Goal: Transaction & Acquisition: Purchase product/service

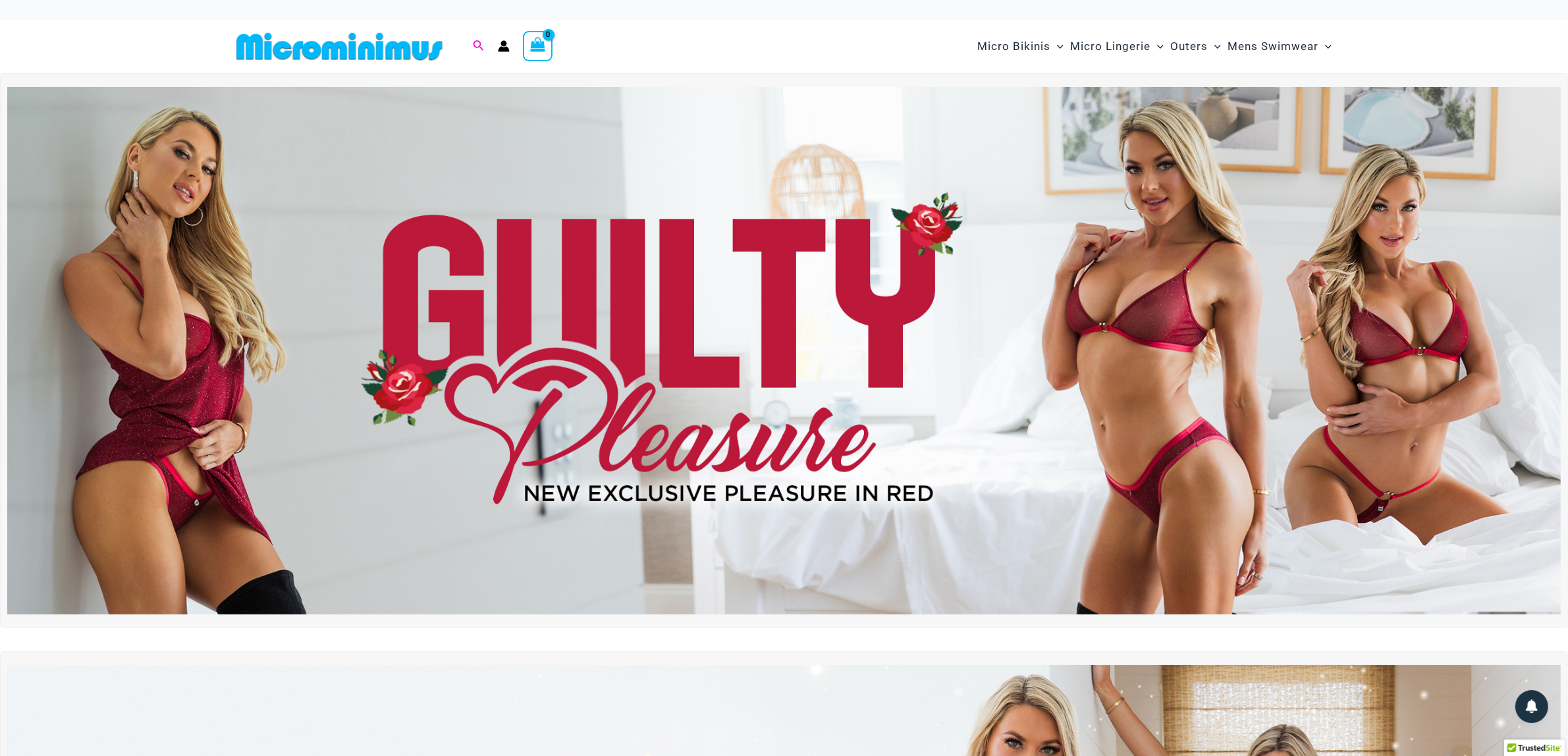
click at [481, 43] on icon "Search icon link" at bounding box center [478, 46] width 11 height 12
type input "*******"
click button "Search" at bounding box center [0, 0] width 0 height 0
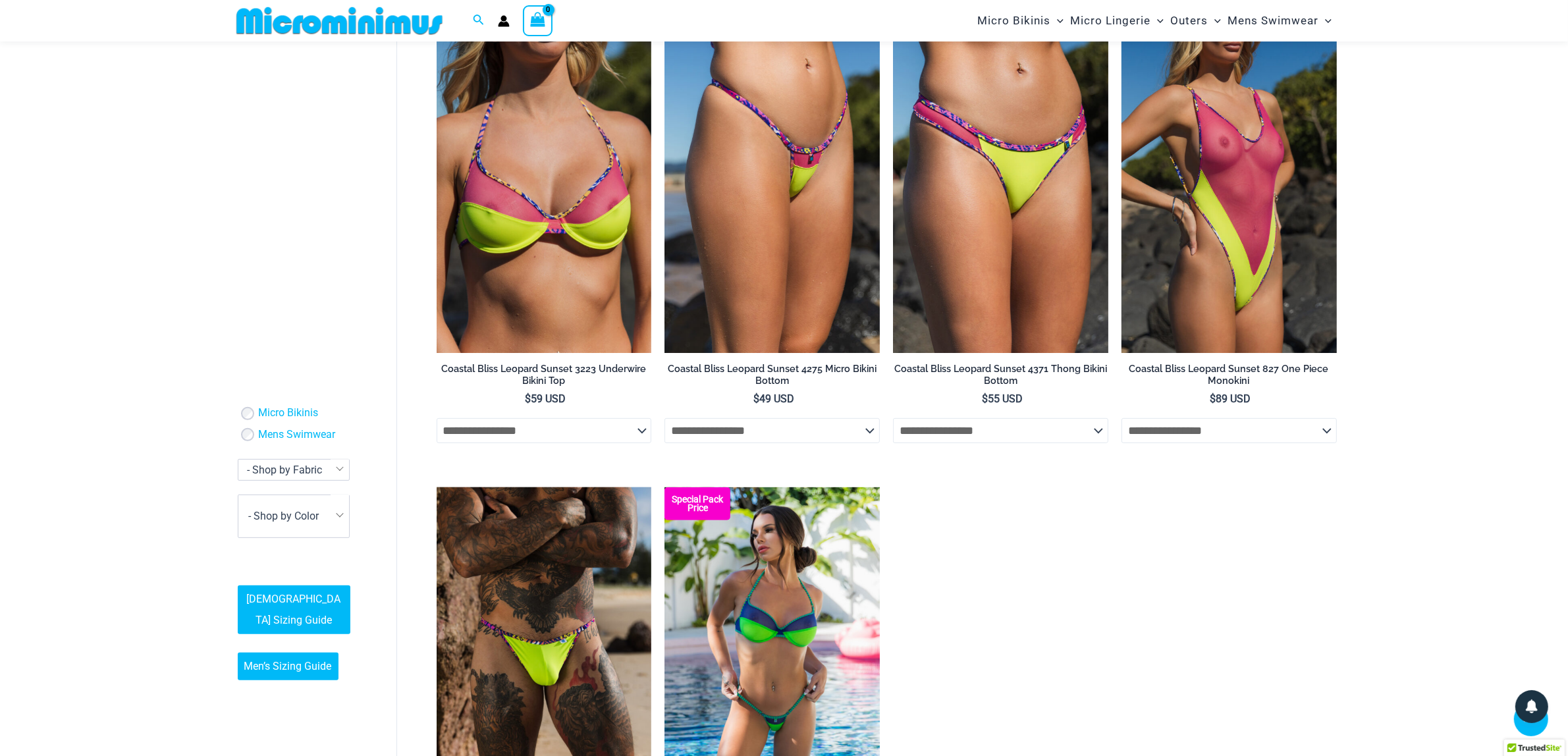
scroll to position [811, 0]
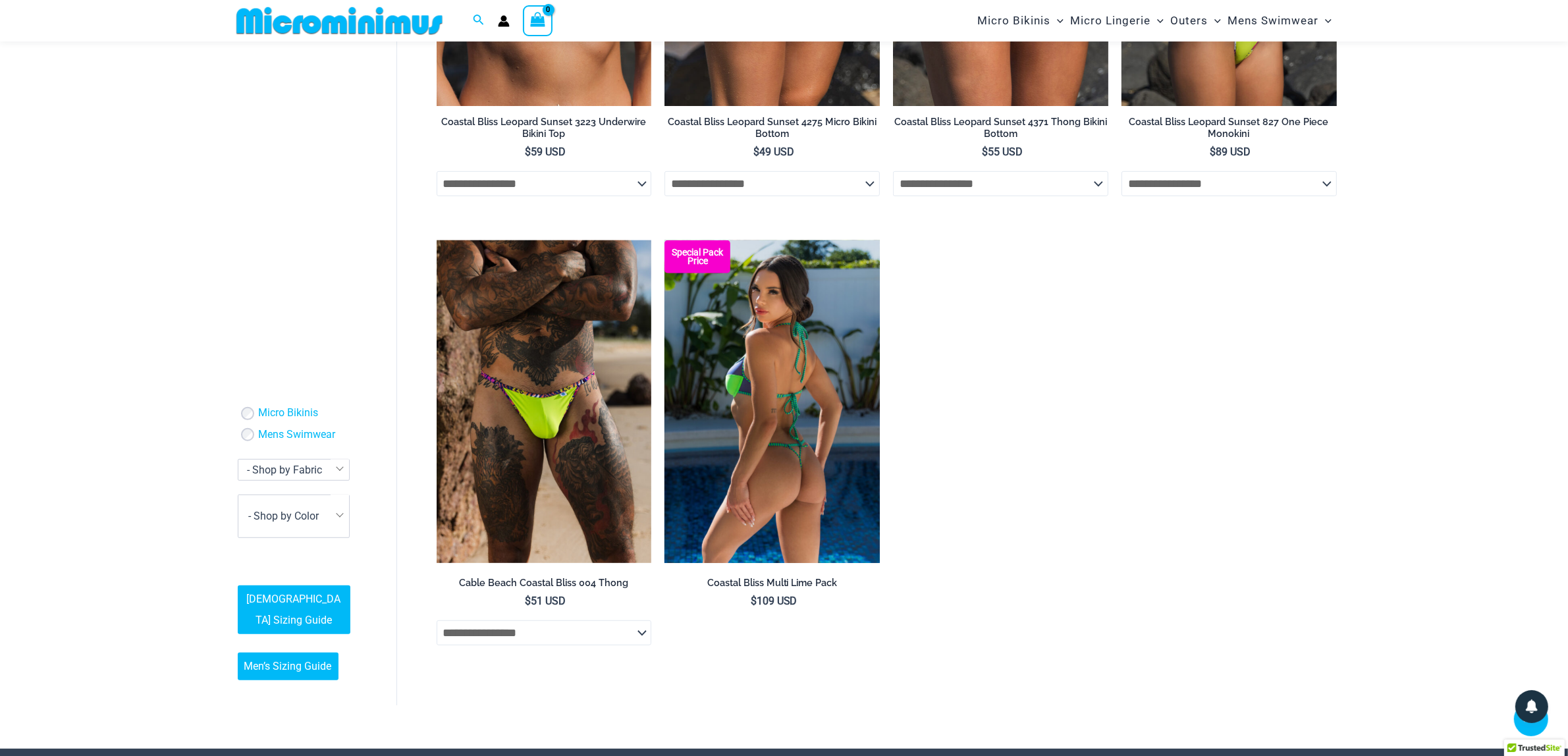
click at [817, 422] on img at bounding box center [772, 401] width 216 height 322
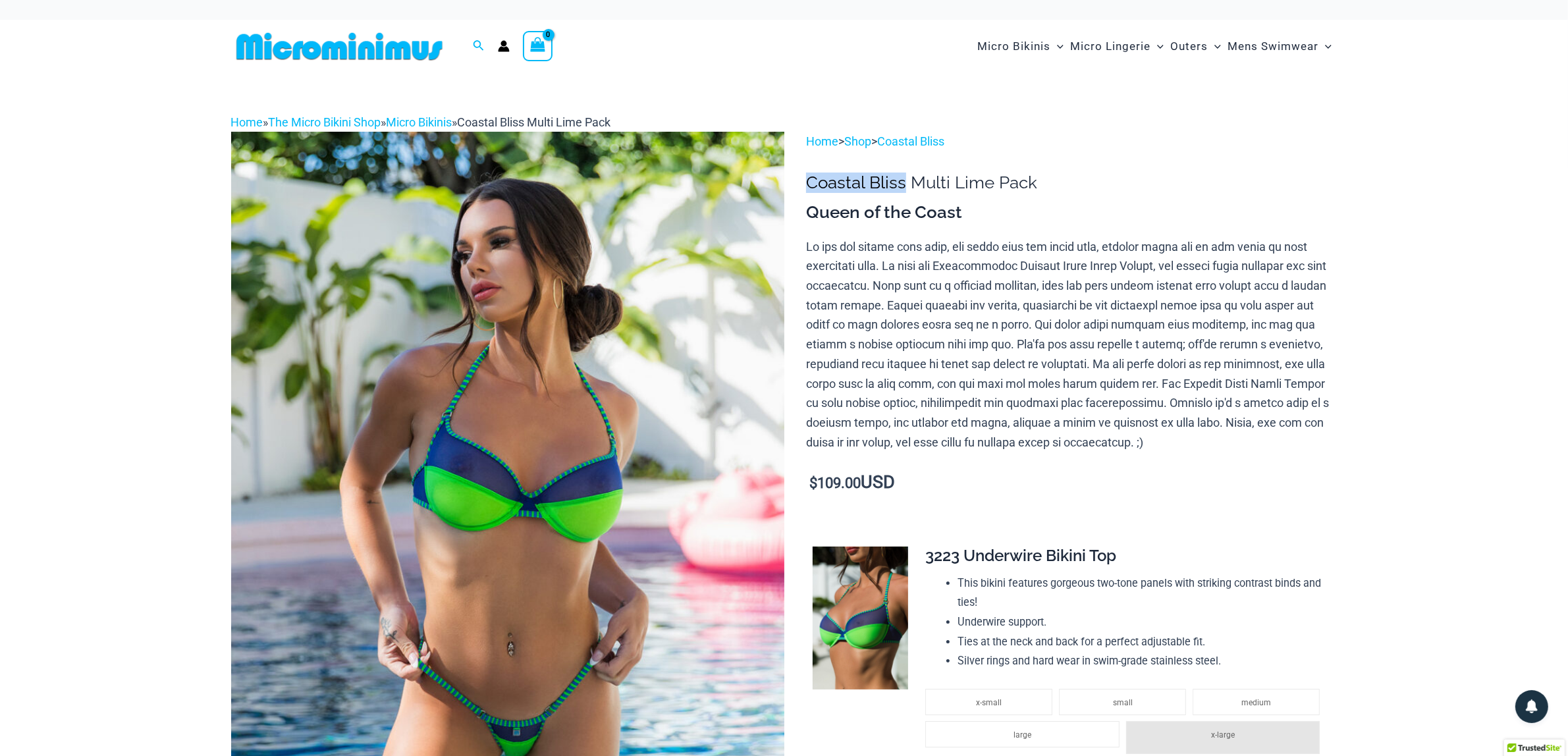
copy h1 "Coastal Bliss"
drag, startPoint x: 808, startPoint y: 186, endPoint x: 904, endPoint y: 182, distance: 96.1
click at [904, 182] on h1 "Coastal Bliss Multi Lime Pack" at bounding box center [1071, 182] width 531 height 20
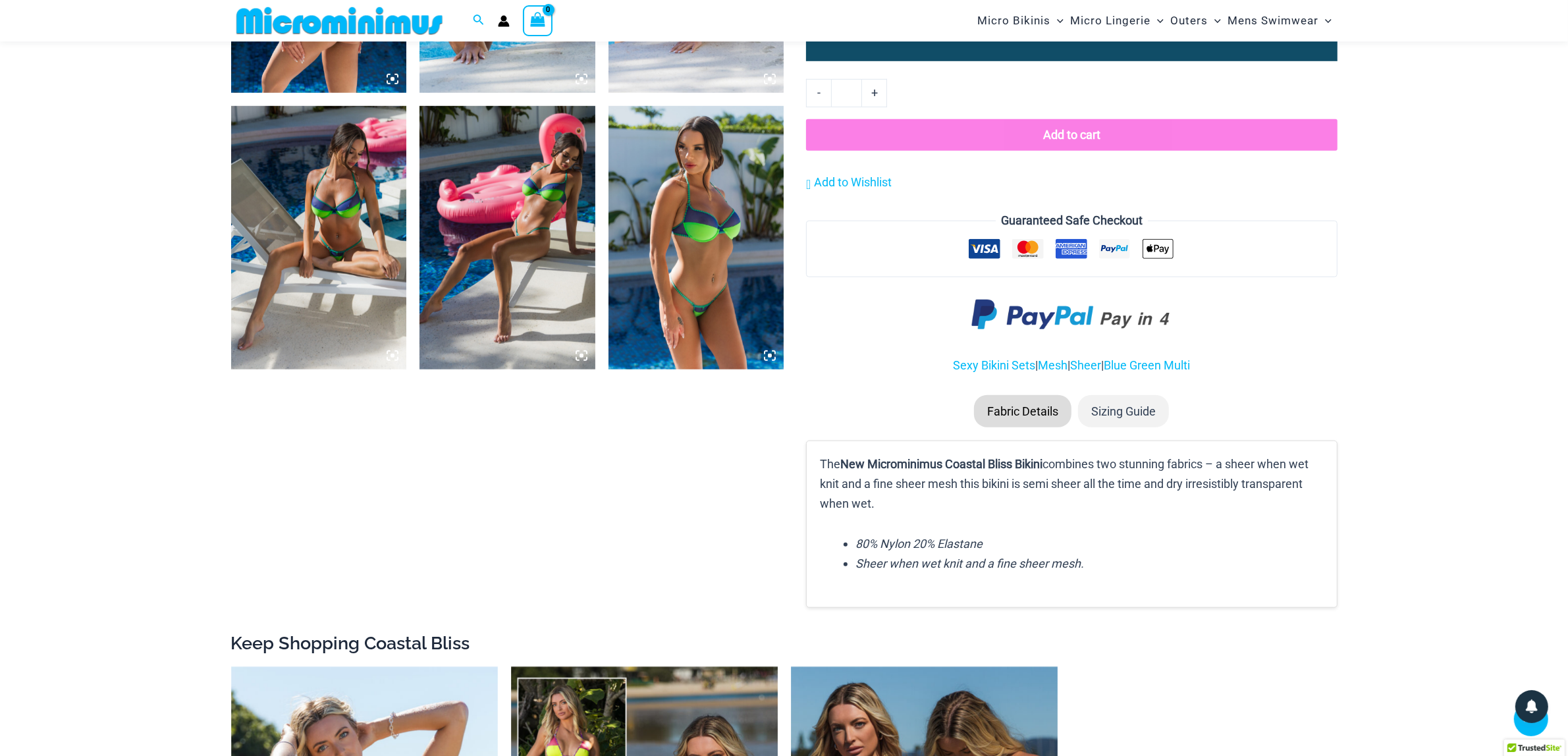
scroll to position [1139, 0]
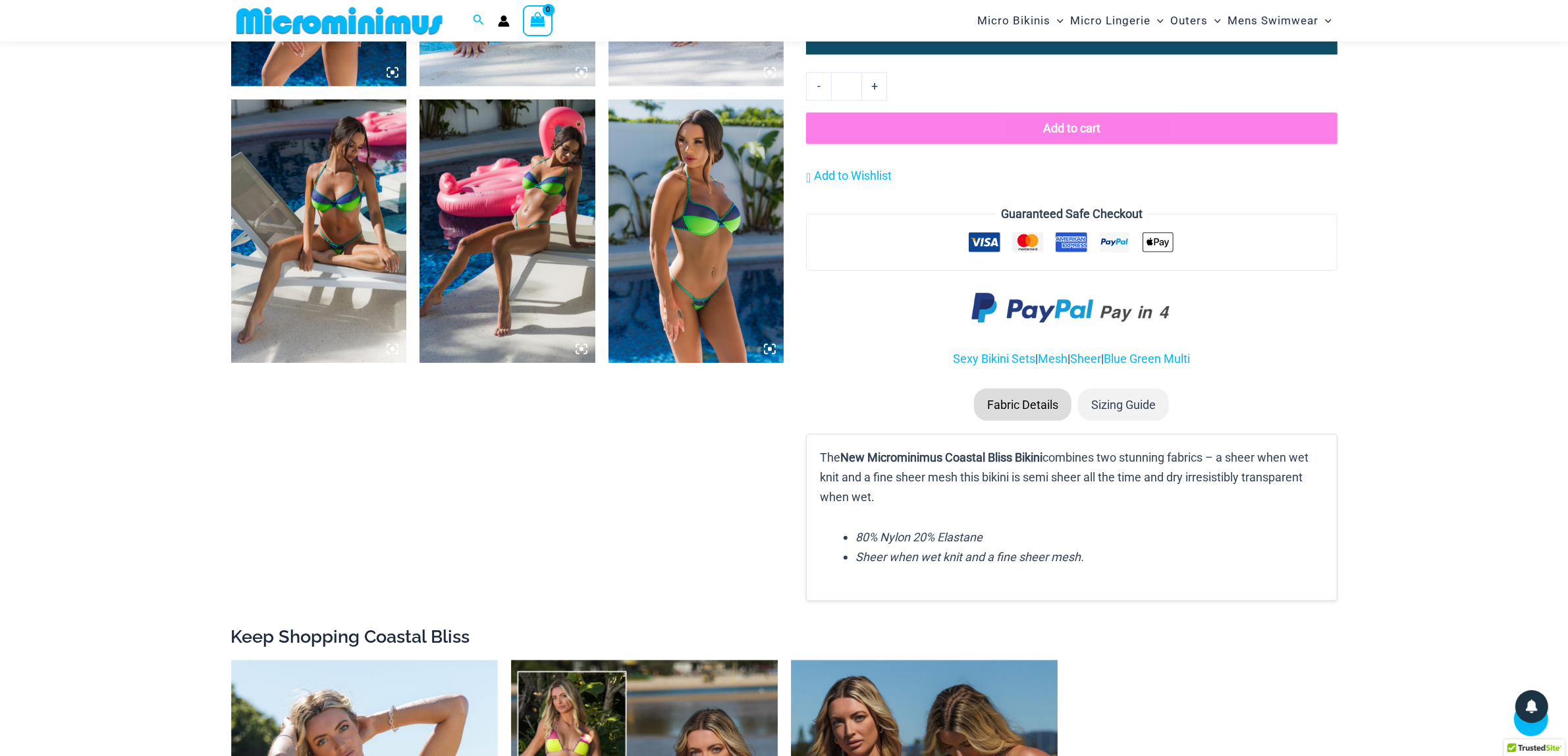
click at [736, 251] on img at bounding box center [697, 231] width 176 height 264
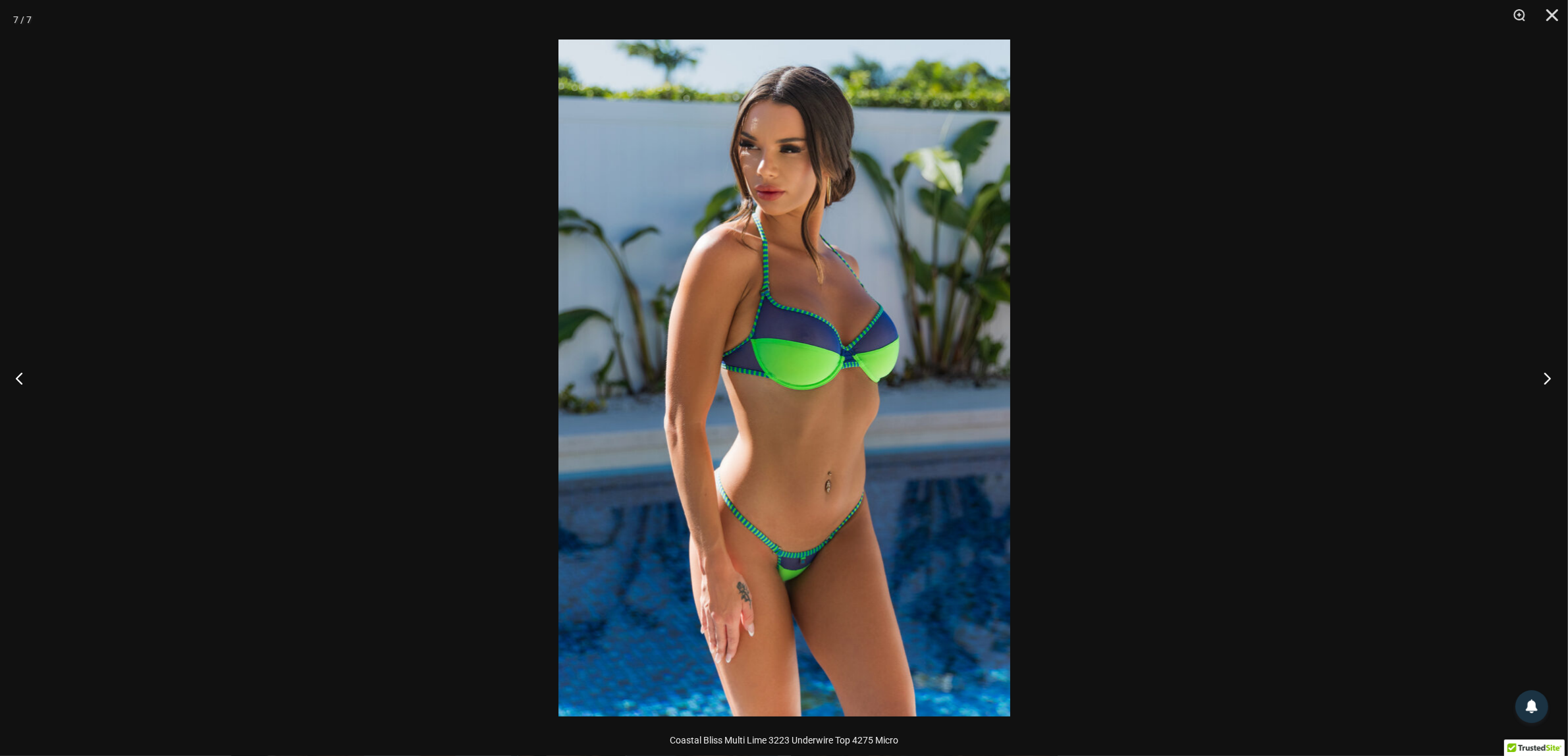
click at [1548, 366] on button "Next" at bounding box center [1544, 378] width 50 height 66
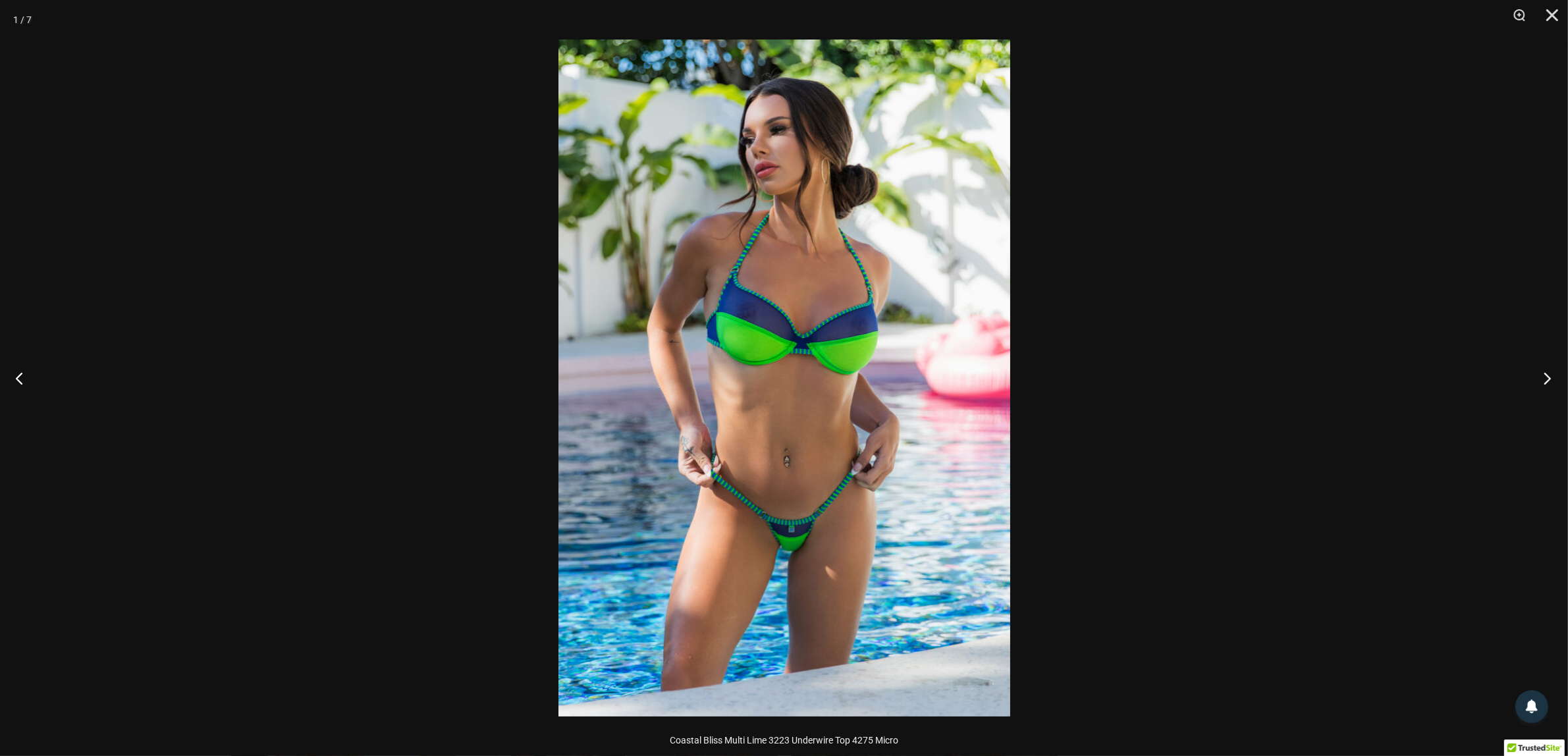
click at [1546, 372] on button "Next" at bounding box center [1544, 378] width 50 height 66
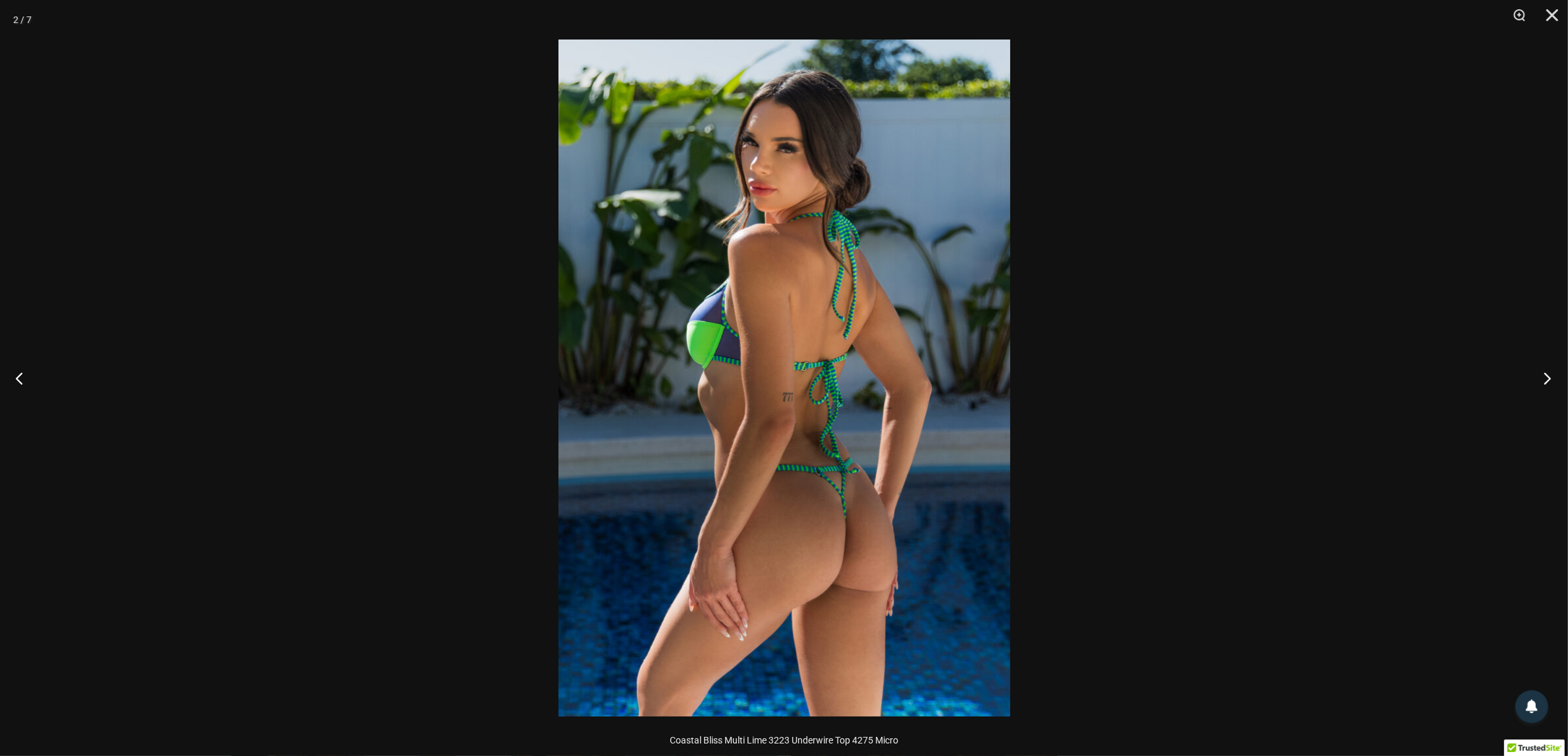
click at [1546, 372] on button "Next" at bounding box center [1544, 378] width 50 height 66
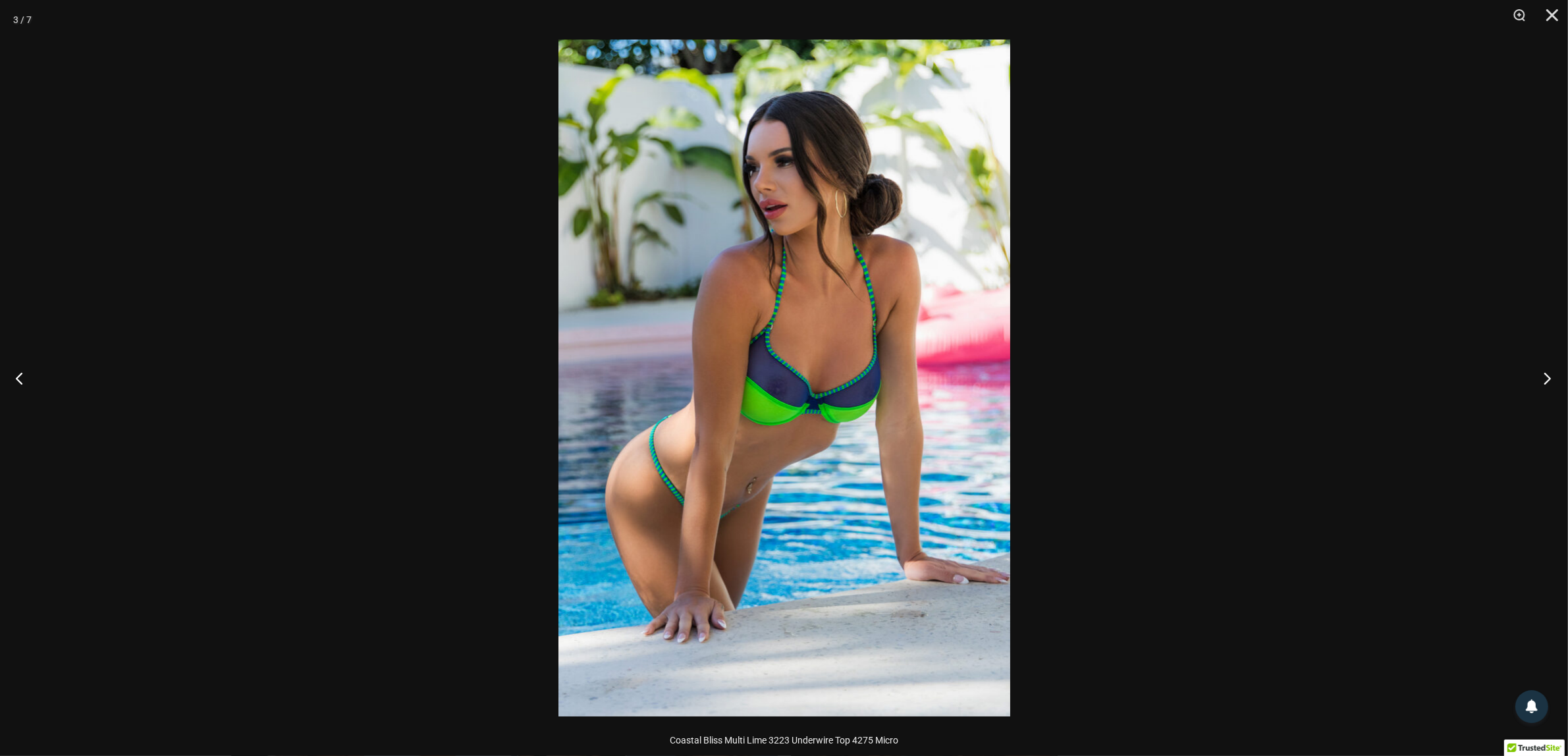
click at [1546, 372] on button "Next" at bounding box center [1544, 378] width 50 height 66
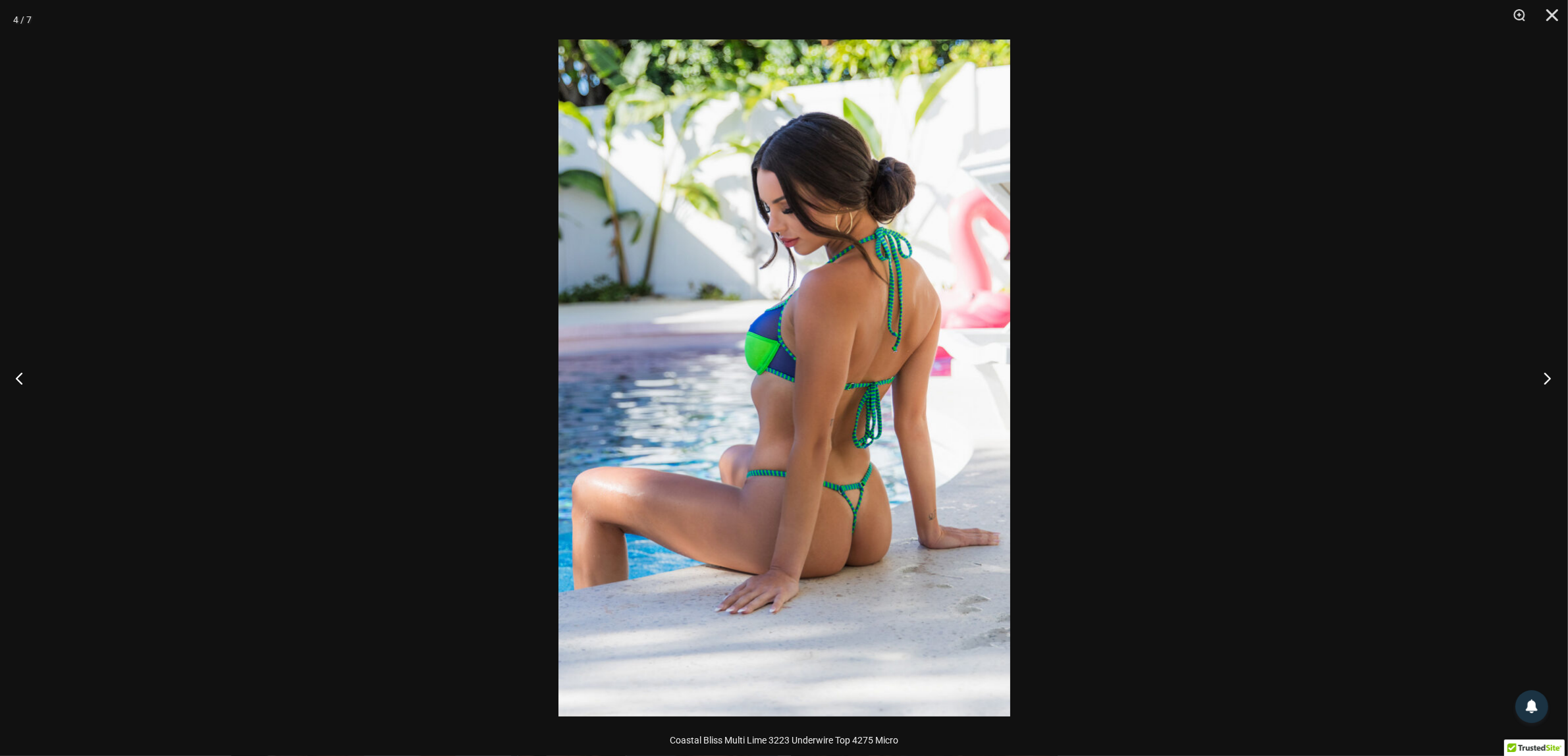
click at [1546, 372] on button "Next" at bounding box center [1544, 378] width 50 height 66
